Goal: Transaction & Acquisition: Purchase product/service

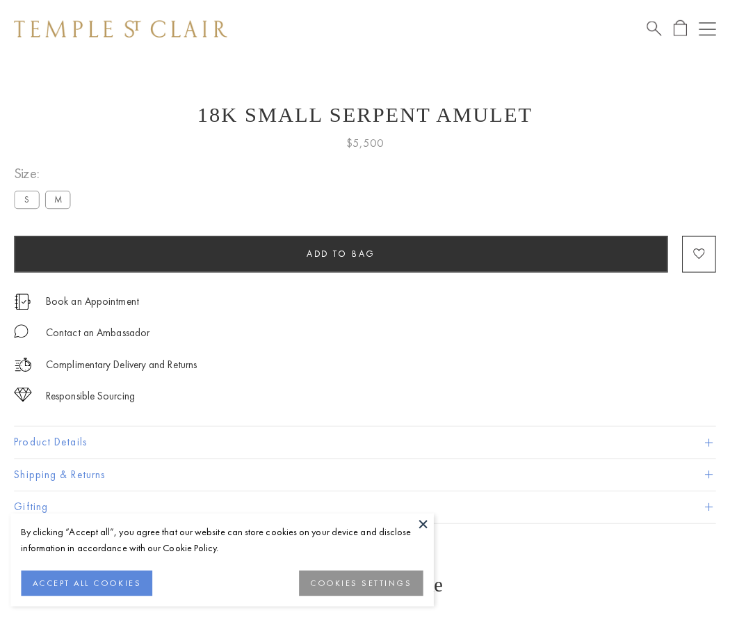
scroll to position [56, 0]
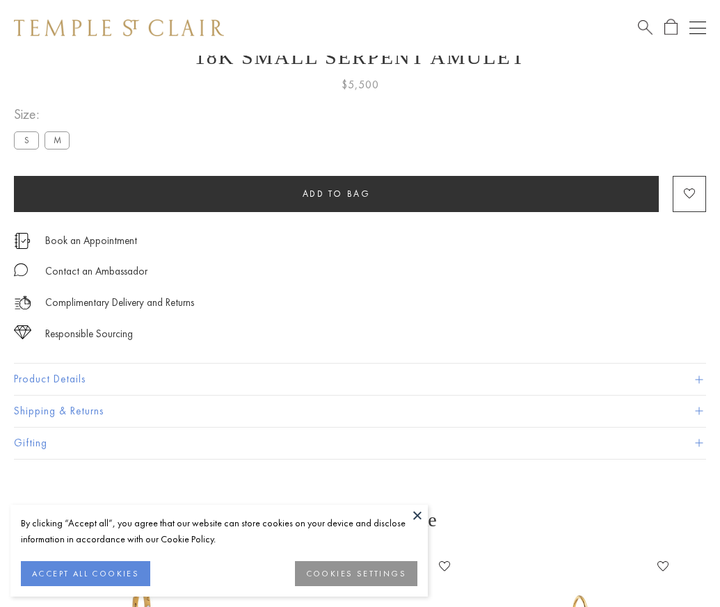
click at [336, 193] on span "Add to bag" at bounding box center [337, 194] width 68 height 12
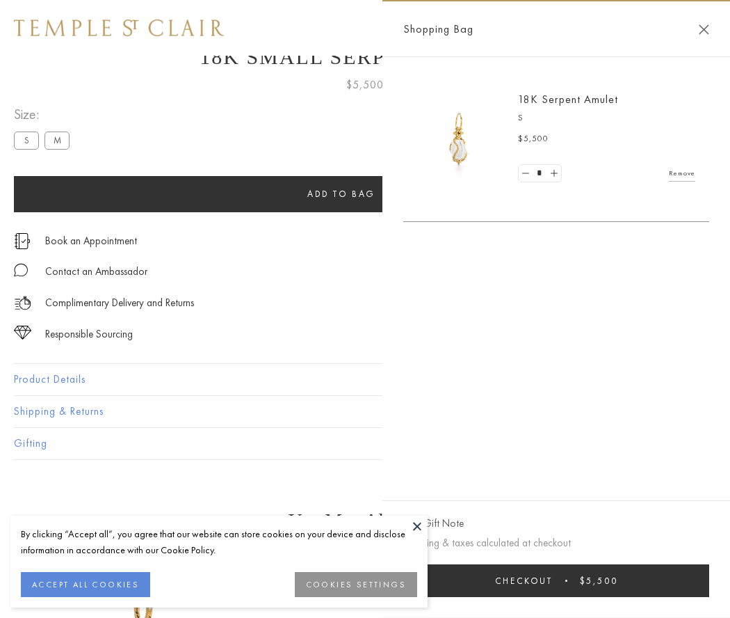
click at [556, 580] on button "Checkout $5,500" at bounding box center [556, 580] width 306 height 33
